Goal: Information Seeking & Learning: Learn about a topic

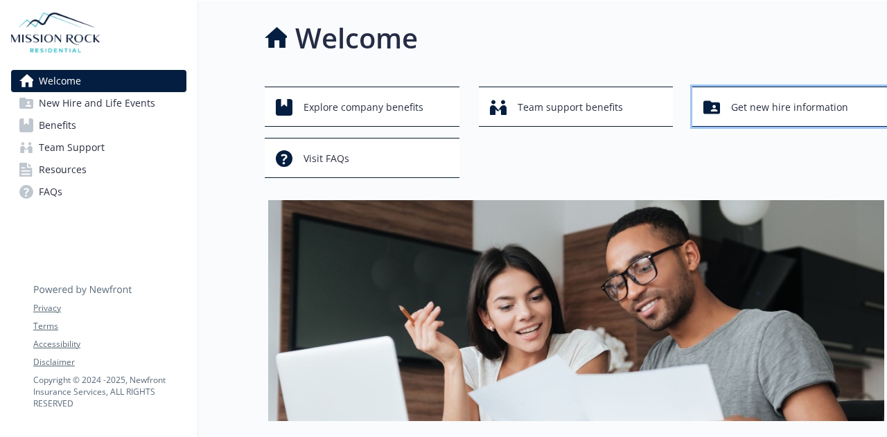
click at [764, 98] on span "Get new hire information" at bounding box center [789, 107] width 117 height 26
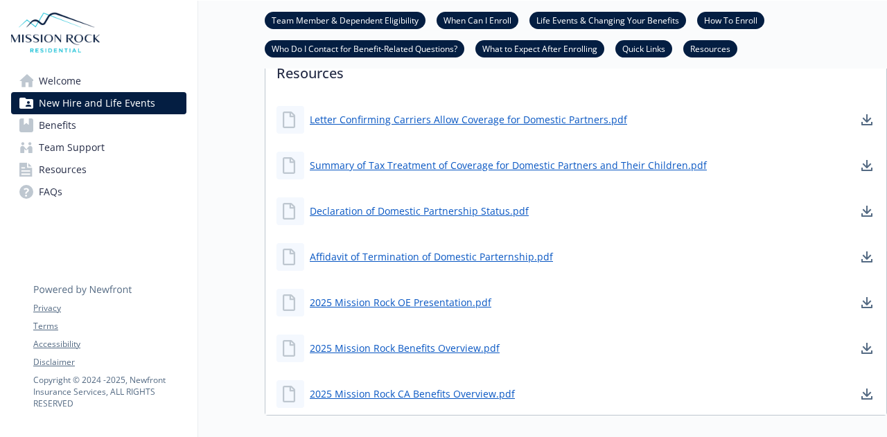
scroll to position [970, 0]
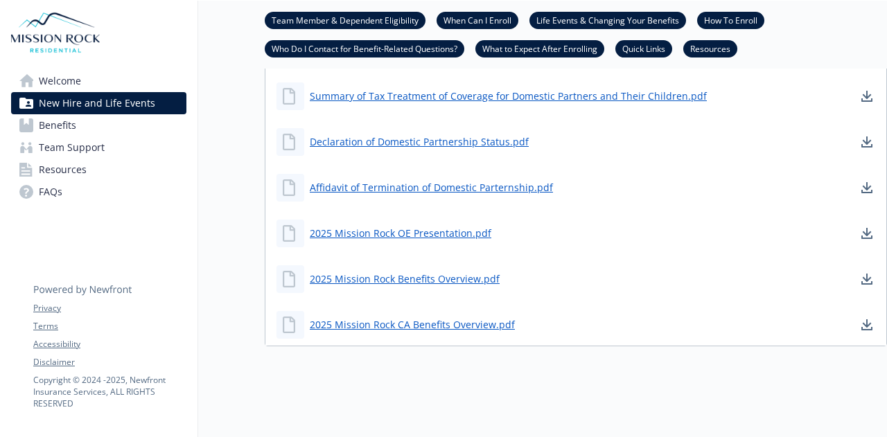
click at [54, 123] on span "Benefits" at bounding box center [57, 125] width 37 height 22
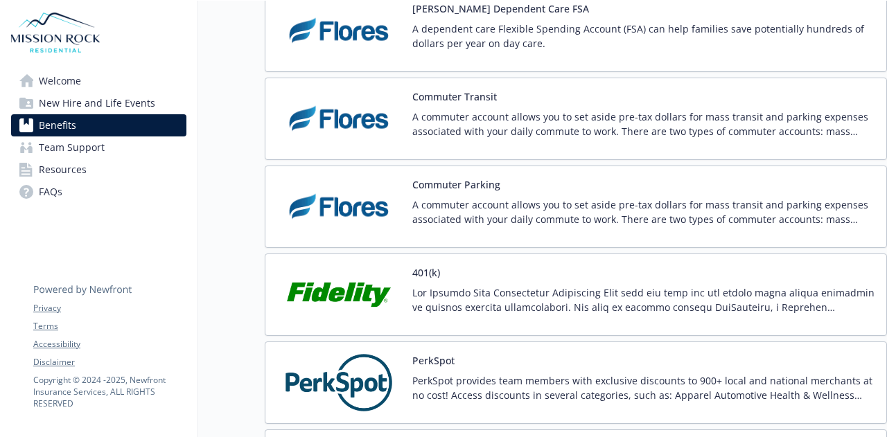
scroll to position [2563, 0]
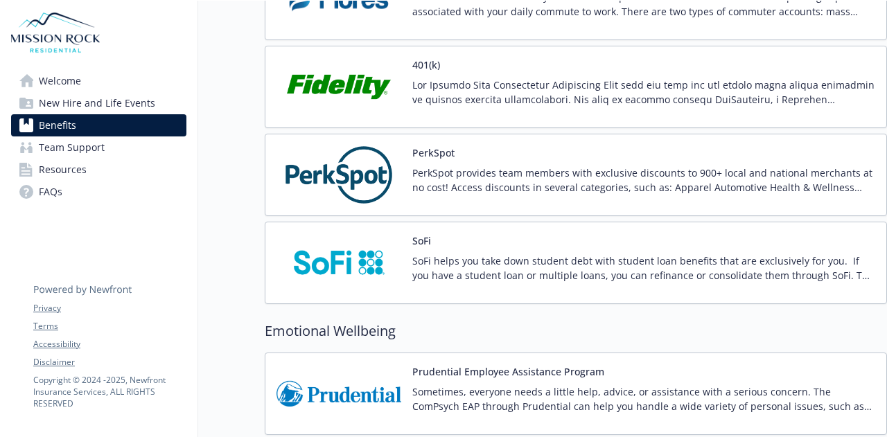
click at [486, 85] on p at bounding box center [643, 92] width 463 height 29
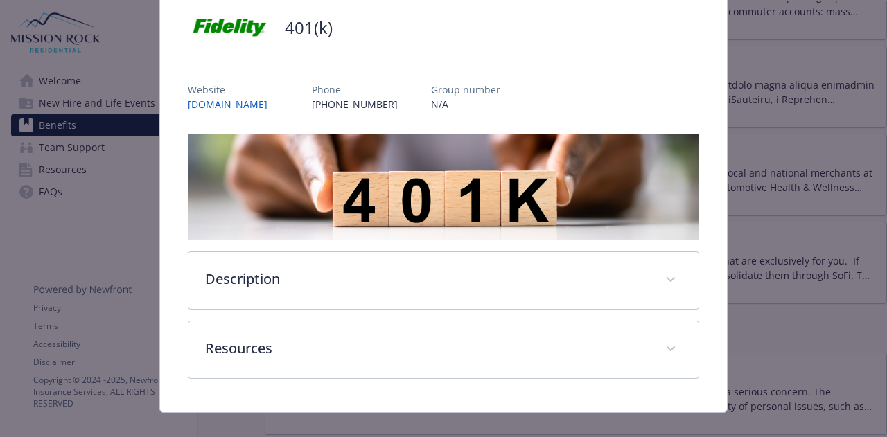
scroll to position [116, 0]
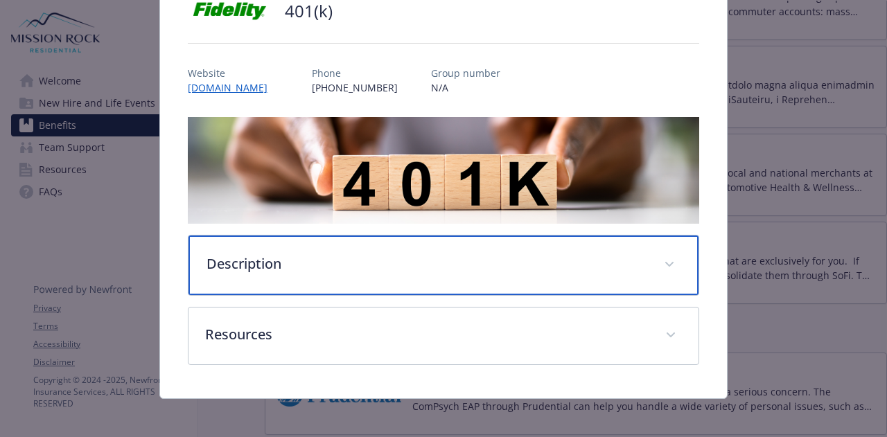
click at [366, 254] on p "Description" at bounding box center [426, 264] width 440 height 21
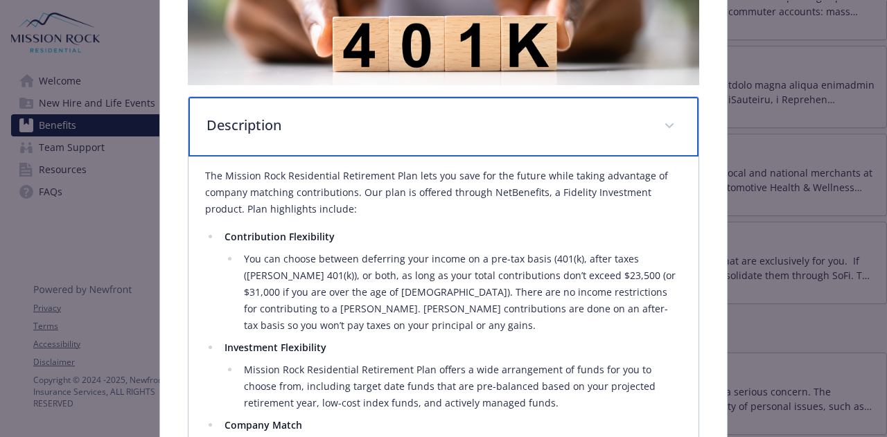
scroll to position [324, 0]
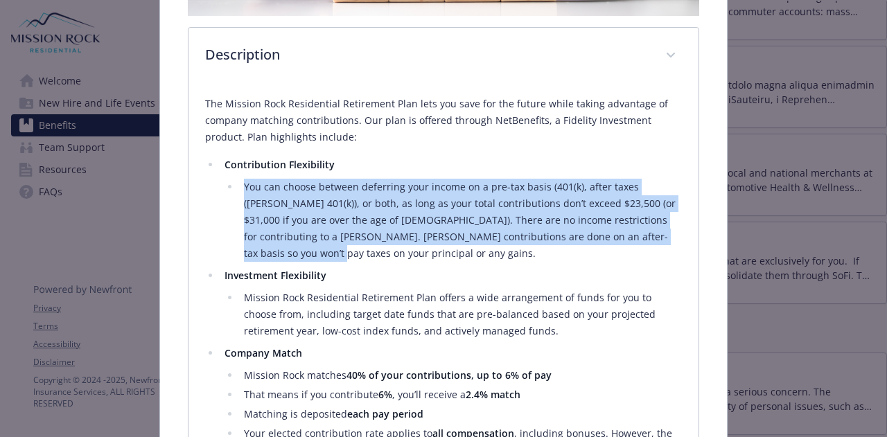
drag, startPoint x: 242, startPoint y: 186, endPoint x: 427, endPoint y: 246, distance: 193.7
click at [427, 246] on li "You can choose between deferring your income on a pre-tax basis (401(k), after …" at bounding box center [460, 220] width 441 height 83
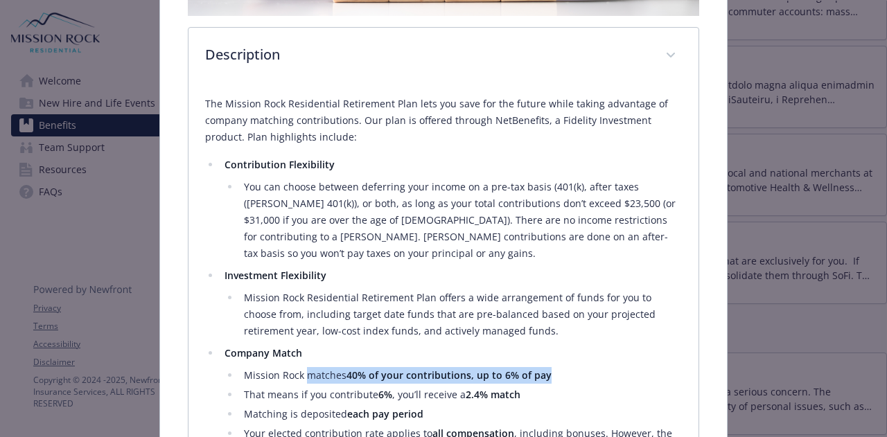
drag, startPoint x: 303, startPoint y: 371, endPoint x: 543, endPoint y: 370, distance: 239.7
click at [543, 370] on li "Mission Rock matches 40% of your contributions, up to 6% of pay" at bounding box center [460, 375] width 441 height 17
copy li "matches 40% of your contributions, up to 6% of pay"
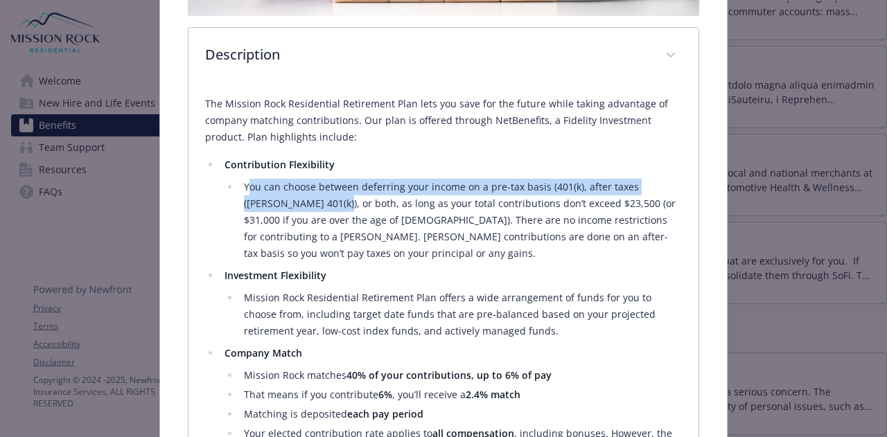
drag, startPoint x: 247, startPoint y: 185, endPoint x: 303, endPoint y: 209, distance: 60.9
click at [303, 209] on li "You can choose between deferring your income on a pre-tax basis (401(k), after …" at bounding box center [460, 220] width 441 height 83
click at [224, 204] on ul "You can choose between deferring your income on a pre-tax basis (401(k), after …" at bounding box center [452, 220] width 457 height 83
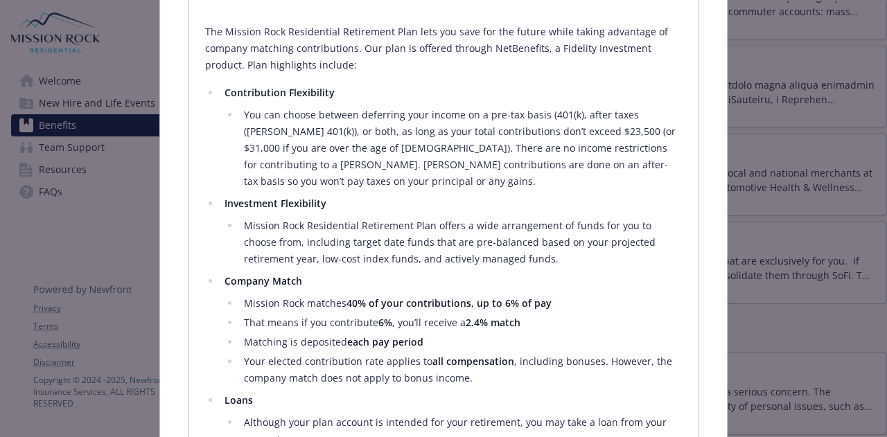
scroll to position [393, 0]
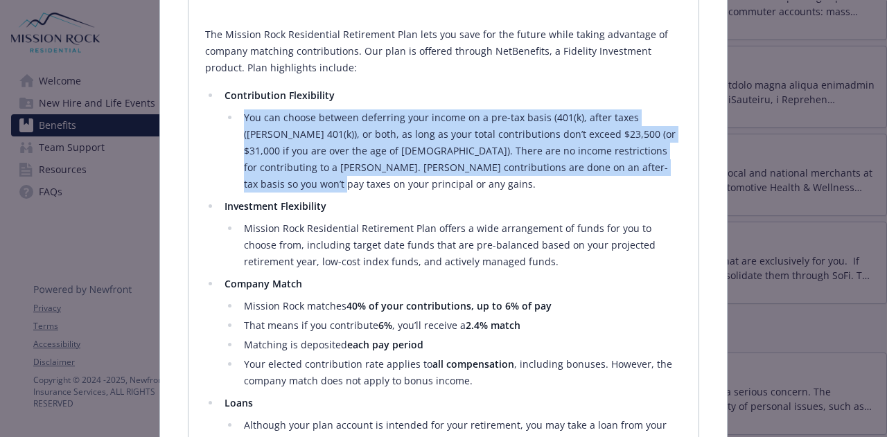
drag, startPoint x: 244, startPoint y: 120, endPoint x: 324, endPoint y: 184, distance: 102.6
click at [324, 184] on li "You can choose between deferring your income on a pre-tax basis (401(k), after …" at bounding box center [460, 150] width 441 height 83
copy li "You can choose between deferring your income on a pre-tax basis (401(k), after …"
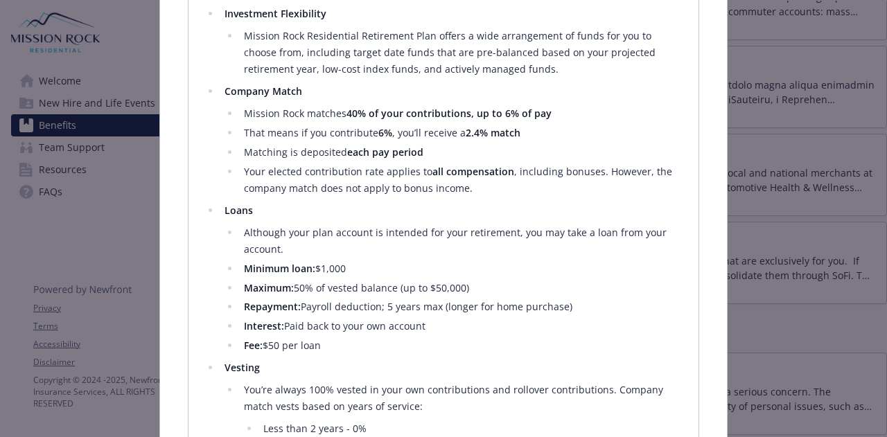
scroll to position [565, 0]
